Goal: Task Accomplishment & Management: Use online tool/utility

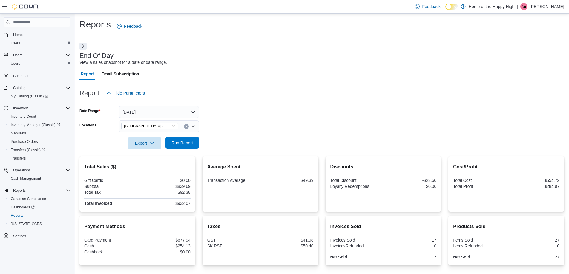
scroll to position [41, 0]
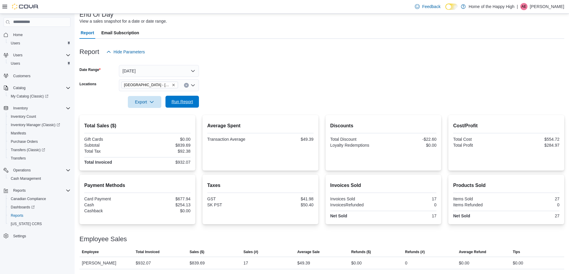
click at [189, 101] on span "Run Report" at bounding box center [181, 102] width 21 height 6
click at [536, 1] on div "Feedback Dark Mode Home of the Happy High | AE Alyssa Evans" at bounding box center [488, 7] width 152 height 12
click at [537, 10] on div "| AE Alyssa Evans" at bounding box center [540, 6] width 47 height 7
click at [523, 60] on span "Sign Out" at bounding box center [525, 58] width 16 height 6
